Goal: Navigation & Orientation: Find specific page/section

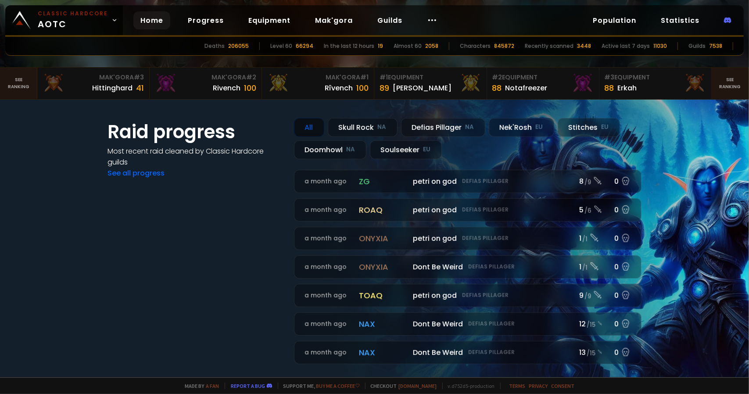
scroll to position [219, 0]
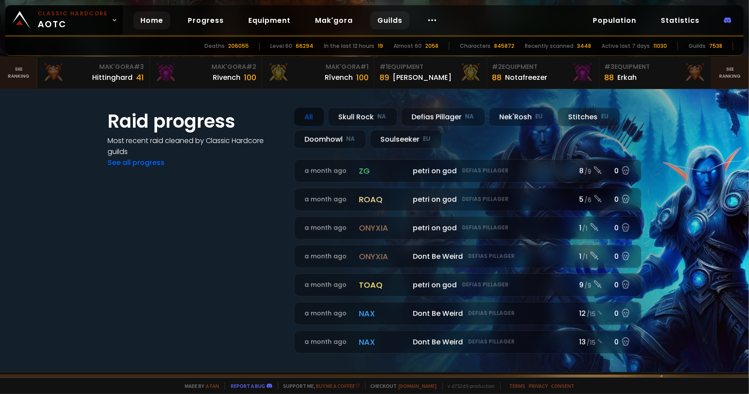
click at [375, 17] on link "Guilds" at bounding box center [389, 20] width 39 height 18
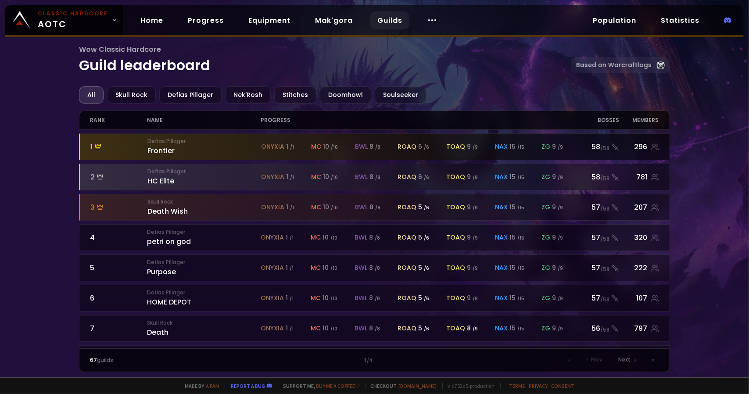
click at [161, 148] on div "Defias Pillager Frontier" at bounding box center [204, 146] width 114 height 19
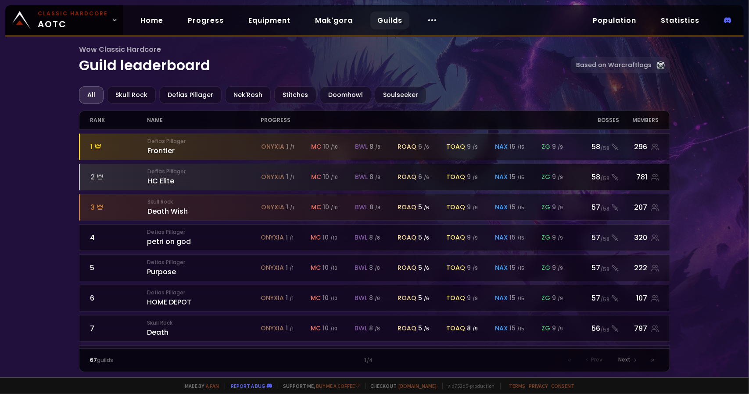
click at [166, 179] on div "Defias Pillager HC Elite" at bounding box center [204, 177] width 114 height 19
